Goal: Task Accomplishment & Management: Use online tool/utility

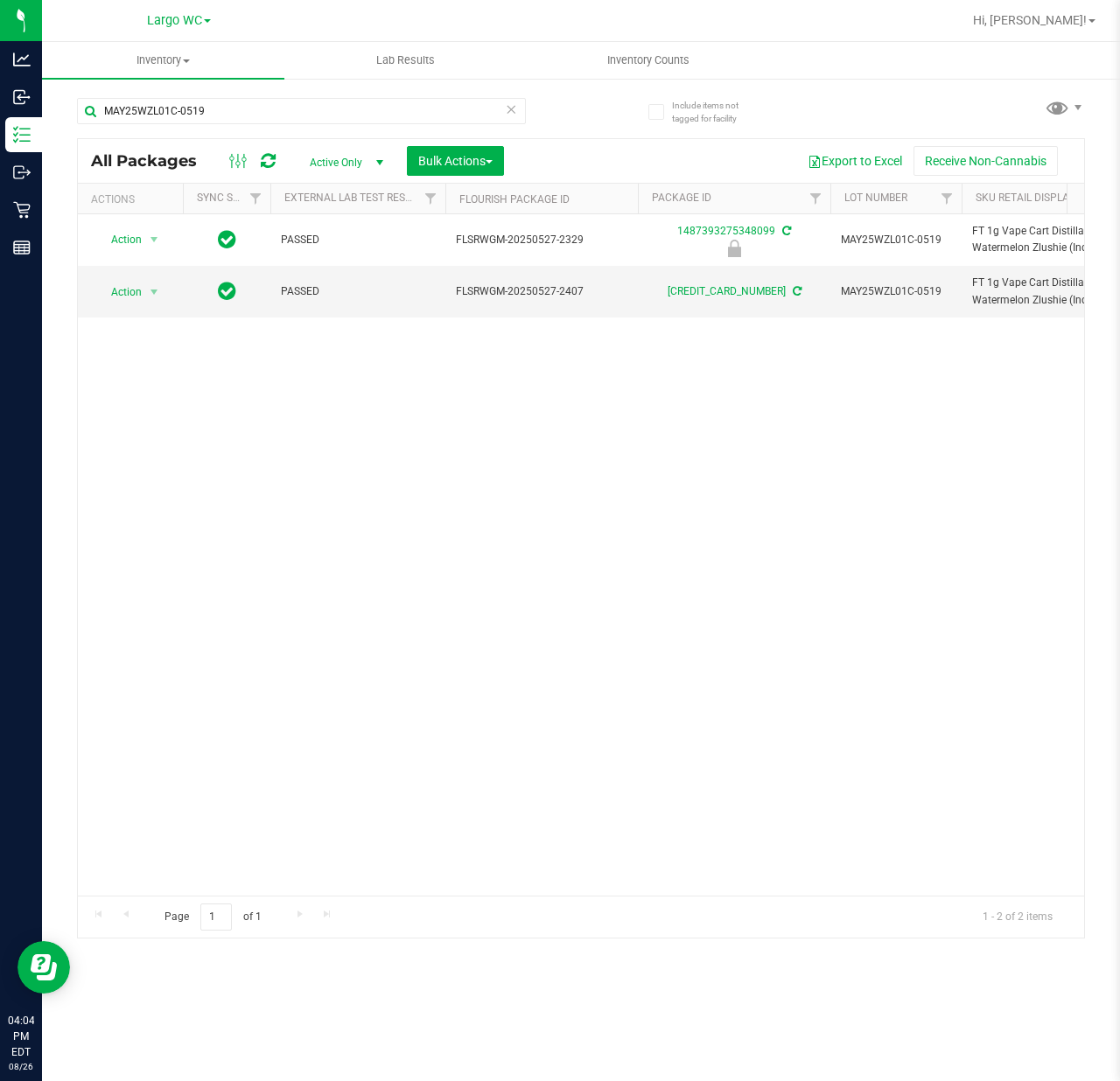
click at [941, 645] on div "Action Action Edit attributes Global inventory Locate package Package audit log…" at bounding box center [582, 555] width 1006 height 682
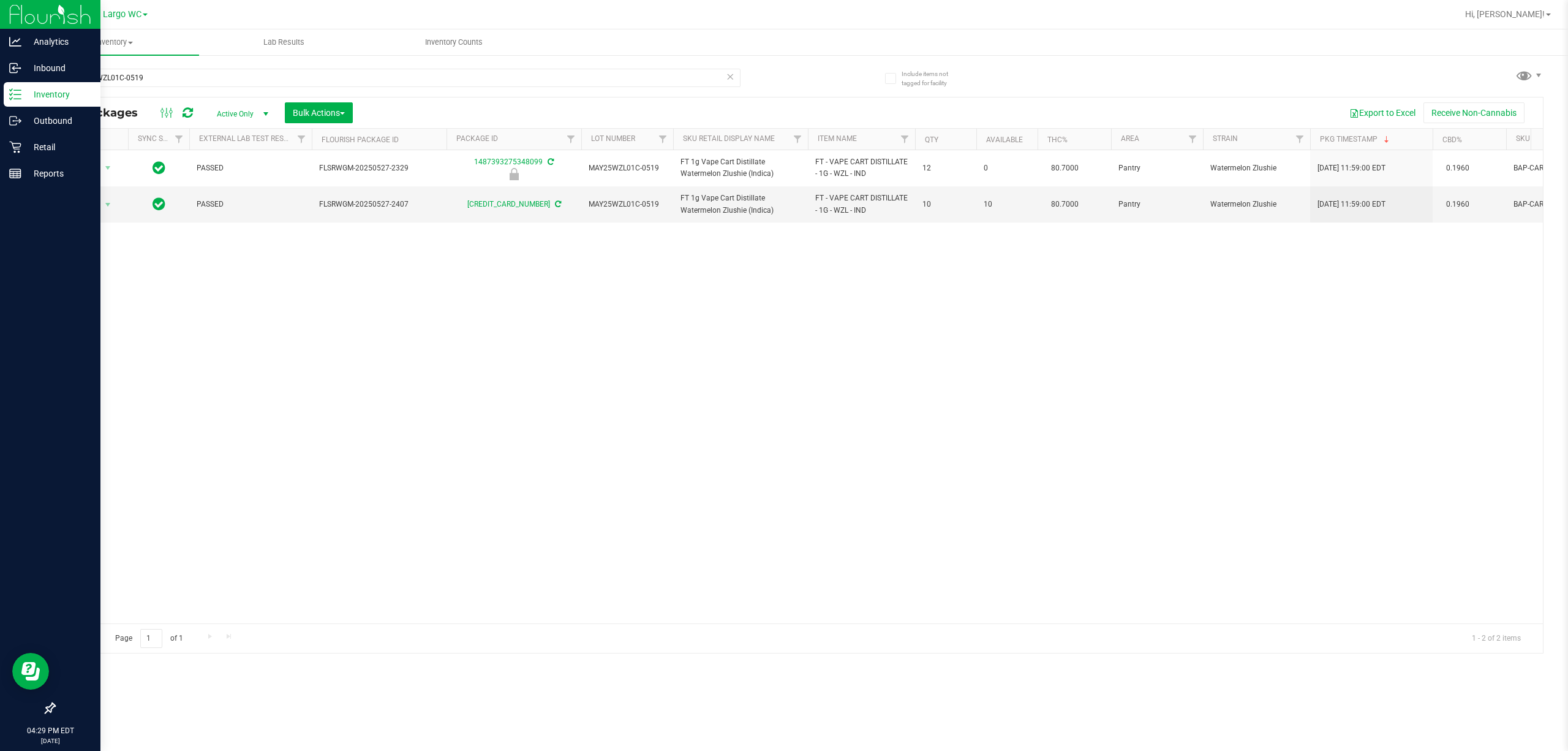
click at [14, 93] on icon at bounding box center [15, 95] width 12 height 12
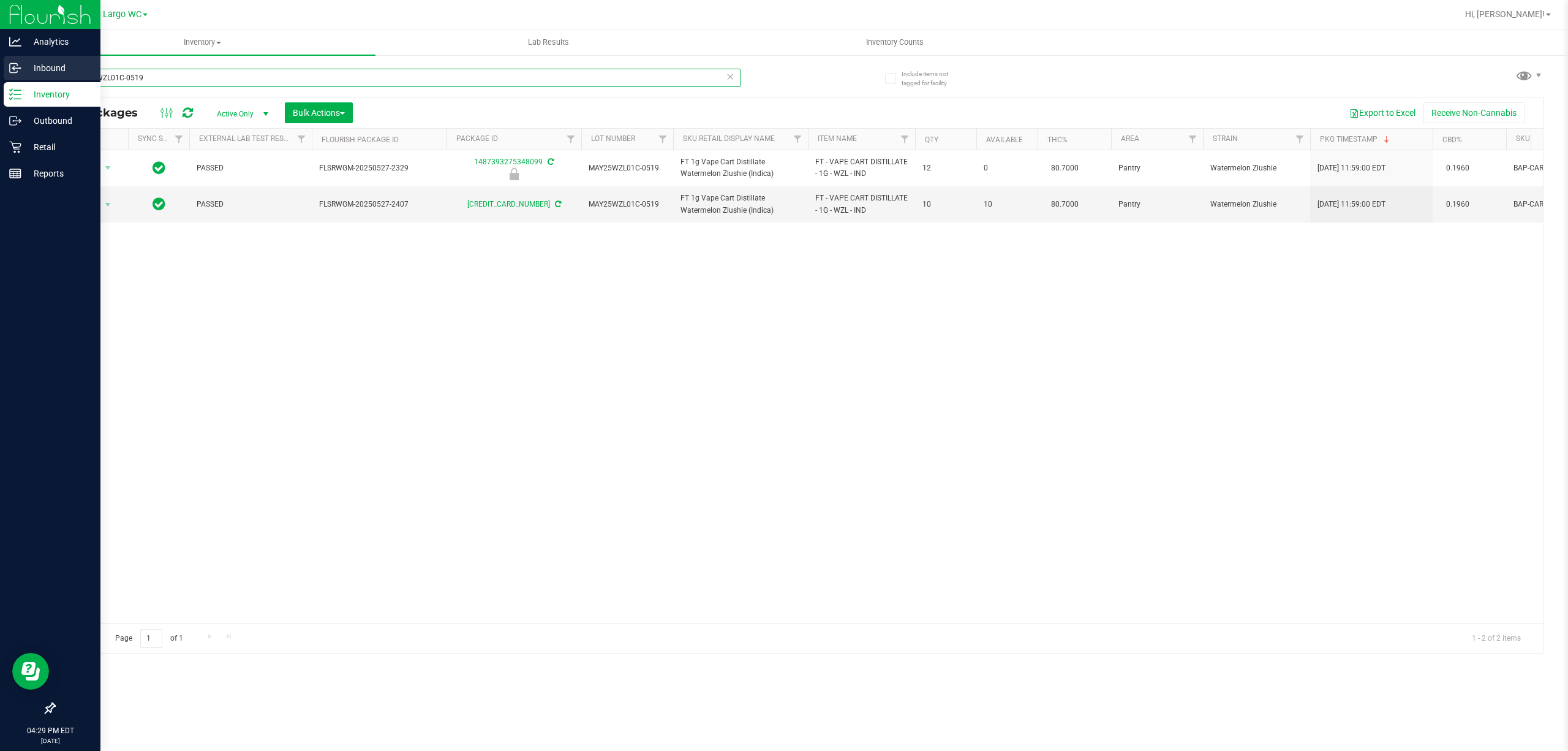
drag, startPoint x: 164, startPoint y: 79, endPoint x: 0, endPoint y: 76, distance: 164.0
click at [0, 76] on div "Analytics Inbound Inventory Outbound Retail Reports 04:29 PM EDT [DATE] 08/26 L…" at bounding box center [784, 375] width 1568 height 751
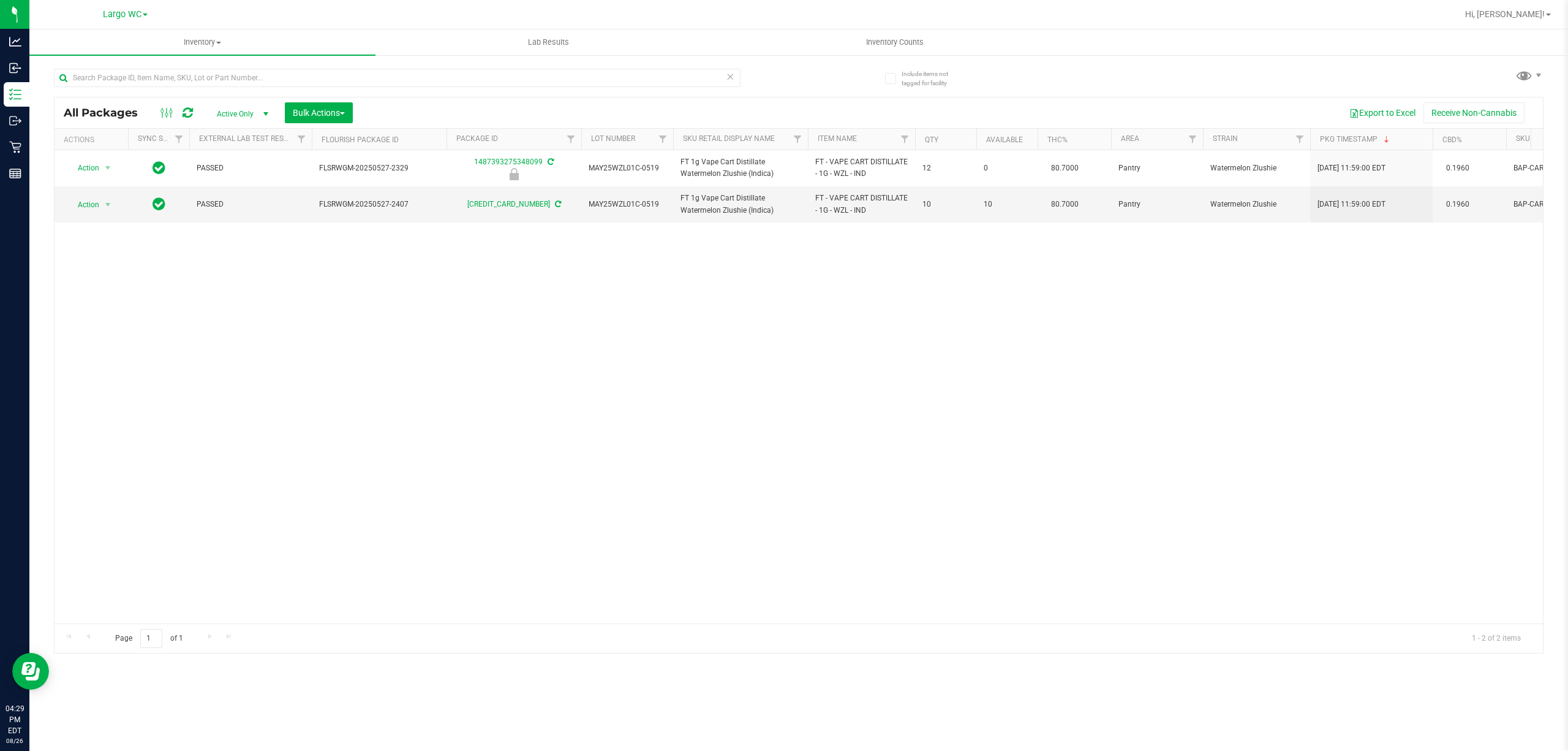
click at [397, 405] on div "Action Action Edit attributes Global inventory Locate package Package audit log…" at bounding box center [799, 387] width 1488 height 473
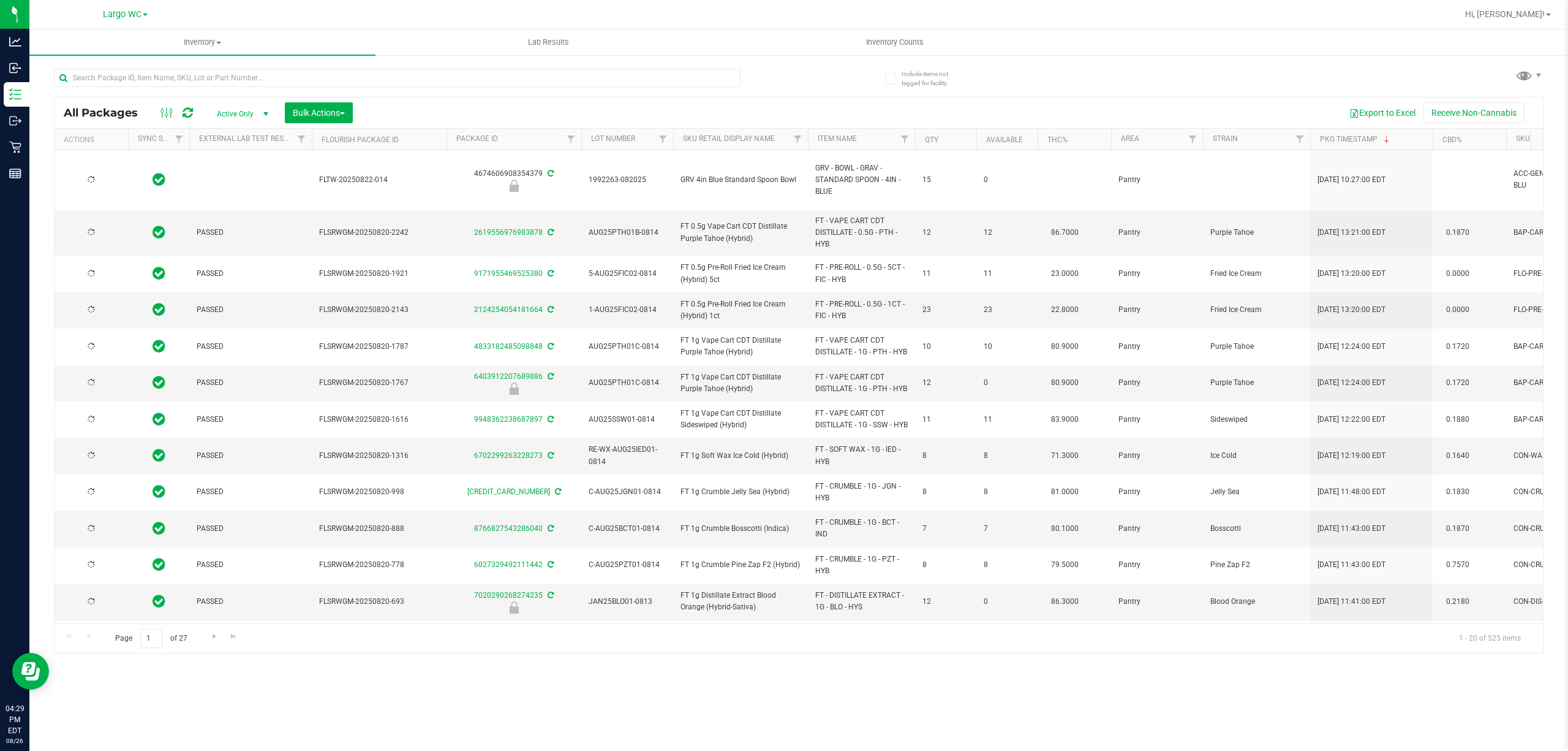
type input "[DATE]"
click at [852, 136] on link "Item Name" at bounding box center [837, 139] width 39 height 9
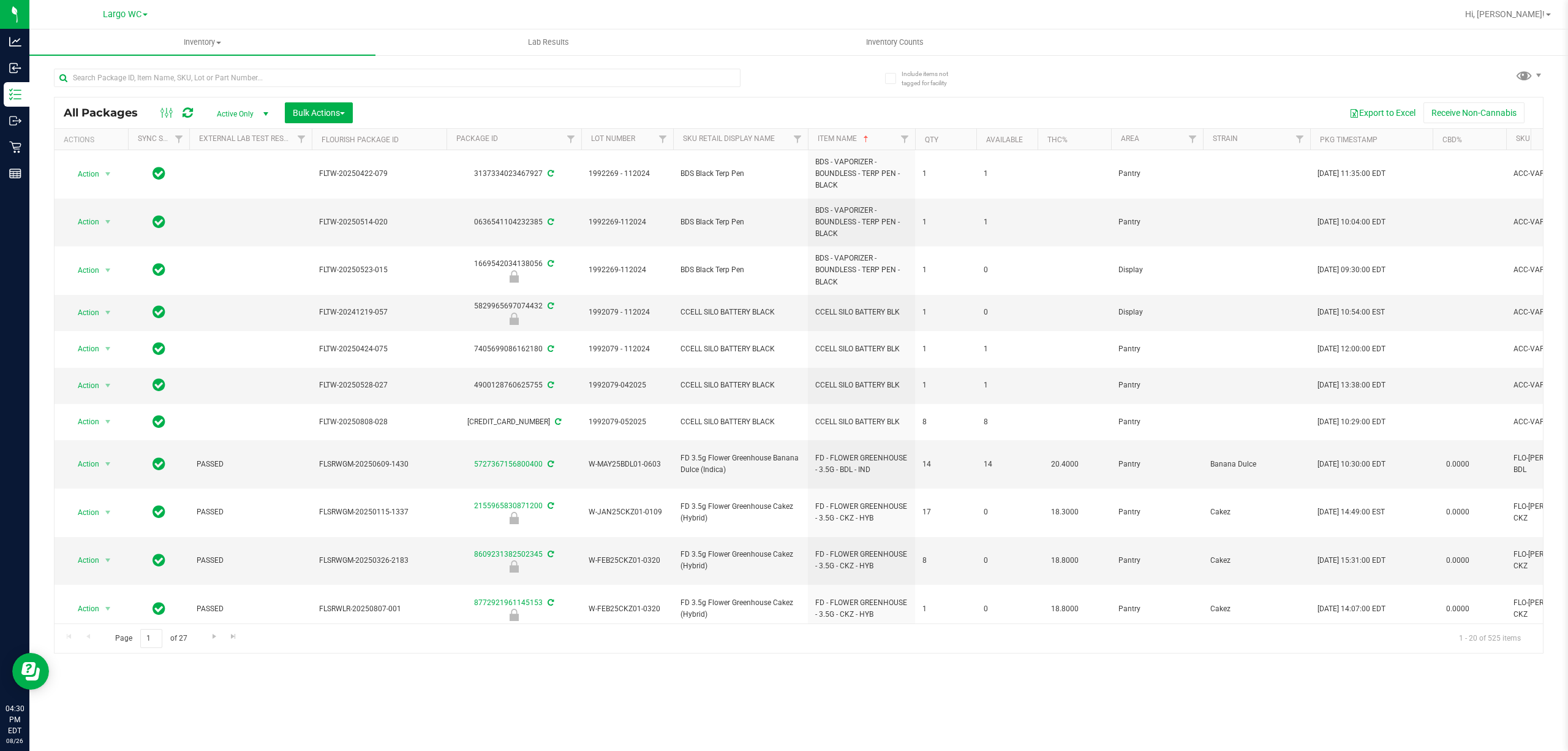
click at [265, 113] on span "select" at bounding box center [266, 114] width 10 height 10
click at [243, 170] on li "Locked" at bounding box center [240, 171] width 66 height 19
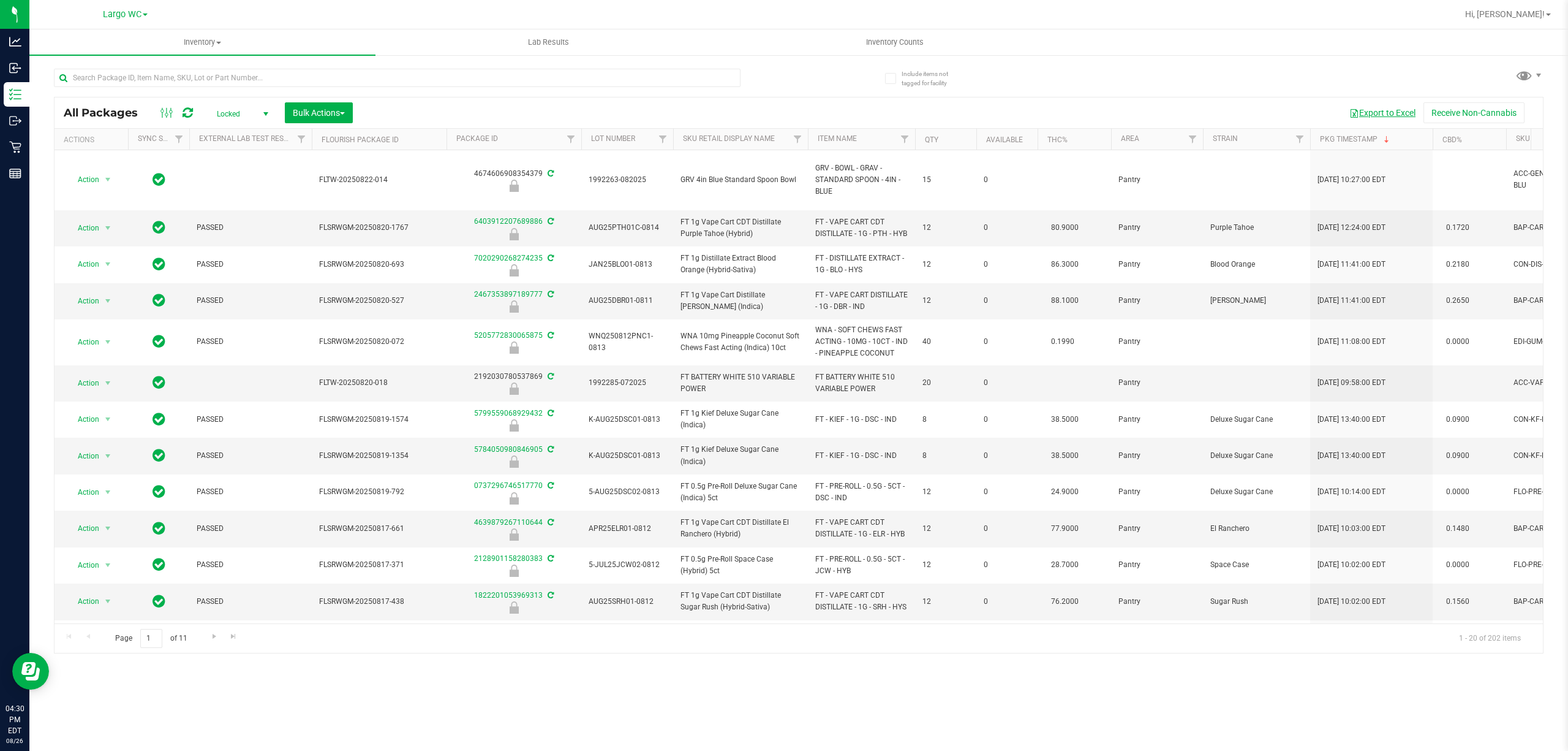
click at [1378, 109] on button "Export to Excel" at bounding box center [1383, 112] width 82 height 21
